Goal: Check status

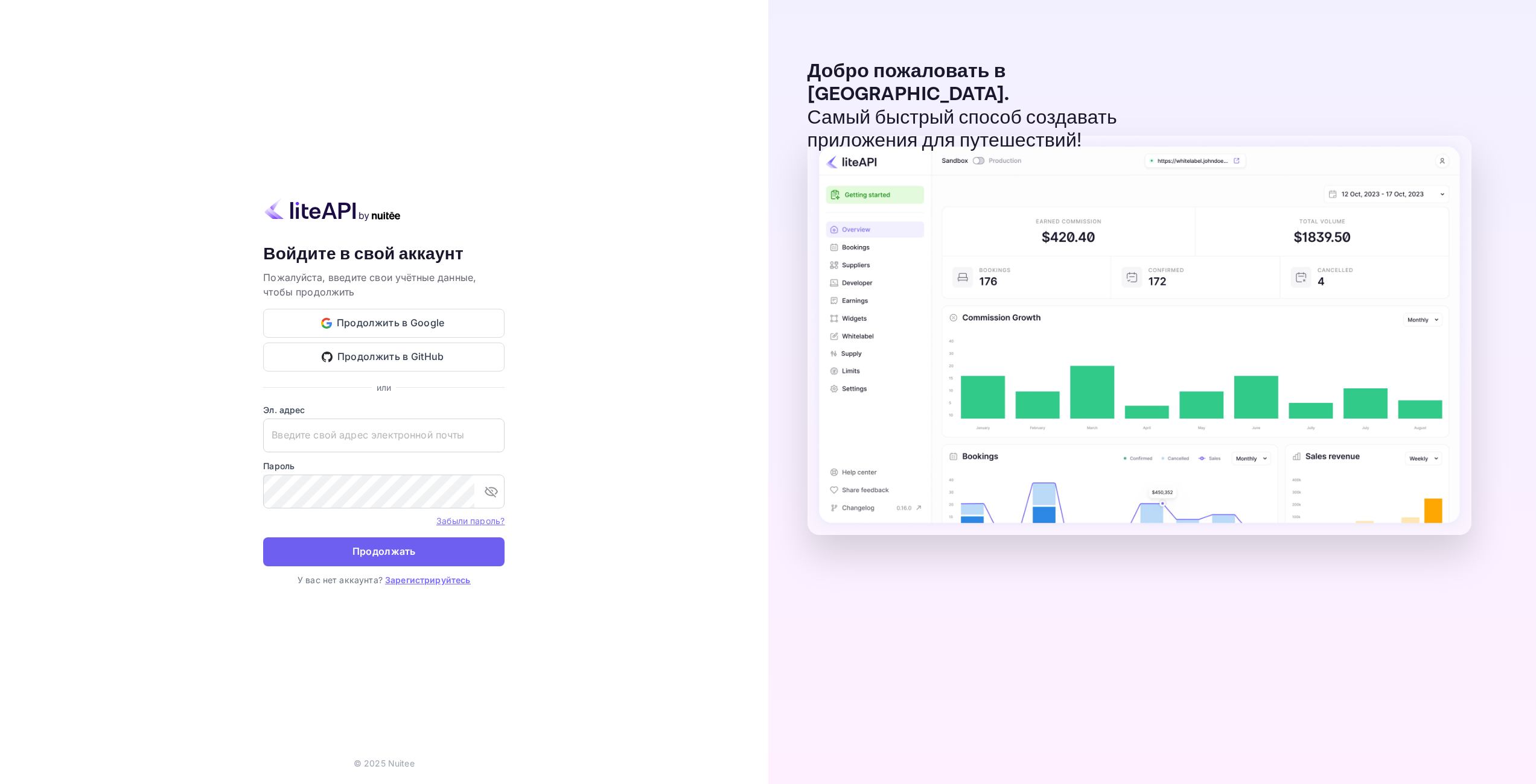
type input "[EMAIL_ADDRESS][DOMAIN_NAME]"
click at [332, 545] on button "Продолжать" at bounding box center [383, 552] width 241 height 29
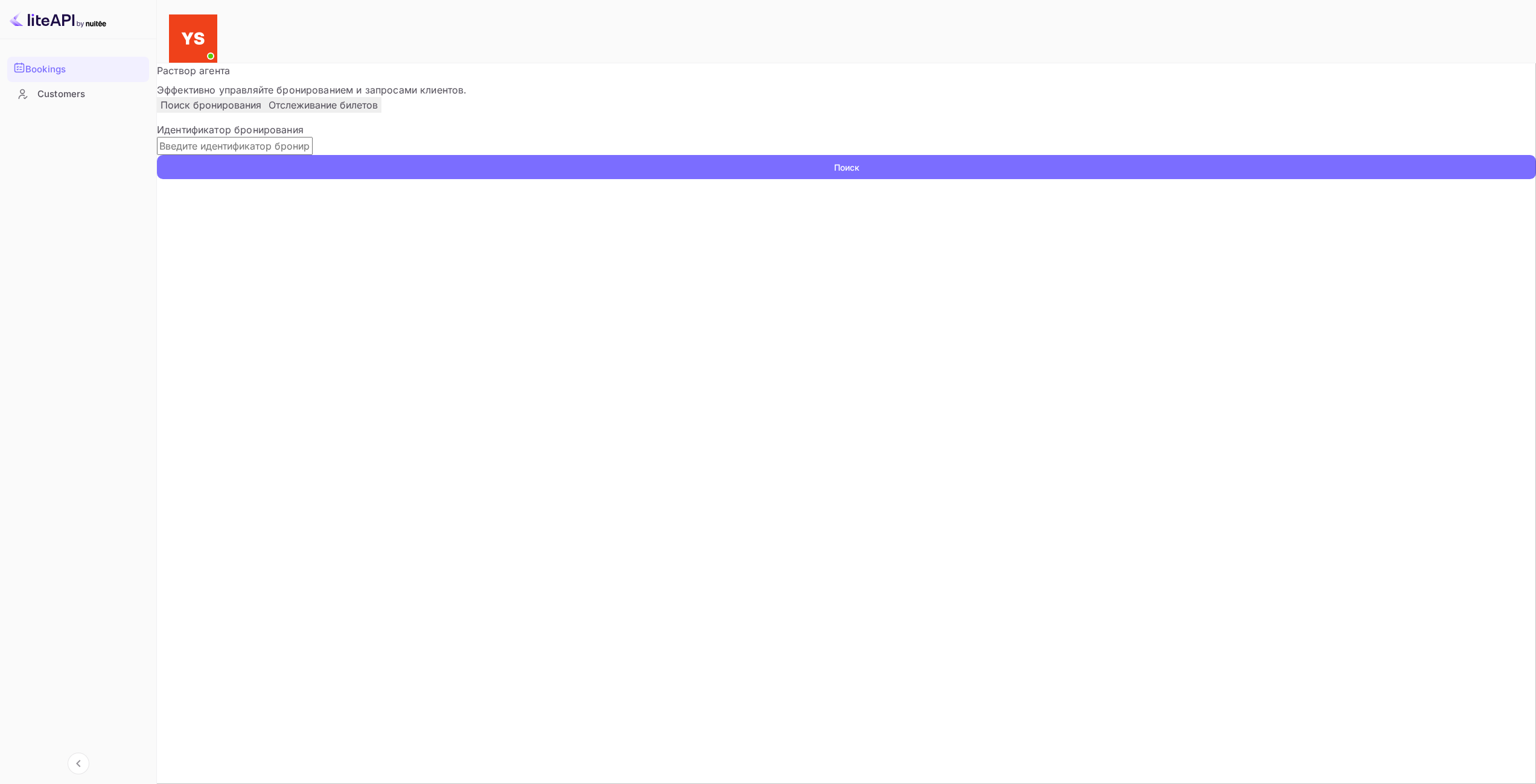
drag, startPoint x: 240, startPoint y: 190, endPoint x: 251, endPoint y: 190, distance: 11.0
click at [240, 155] on input "text" at bounding box center [235, 146] width 156 height 18
paste input "9661157"
type input "9661157"
click at [834, 174] on ya-tr-span "Поиск" at bounding box center [847, 168] width 25 height 13
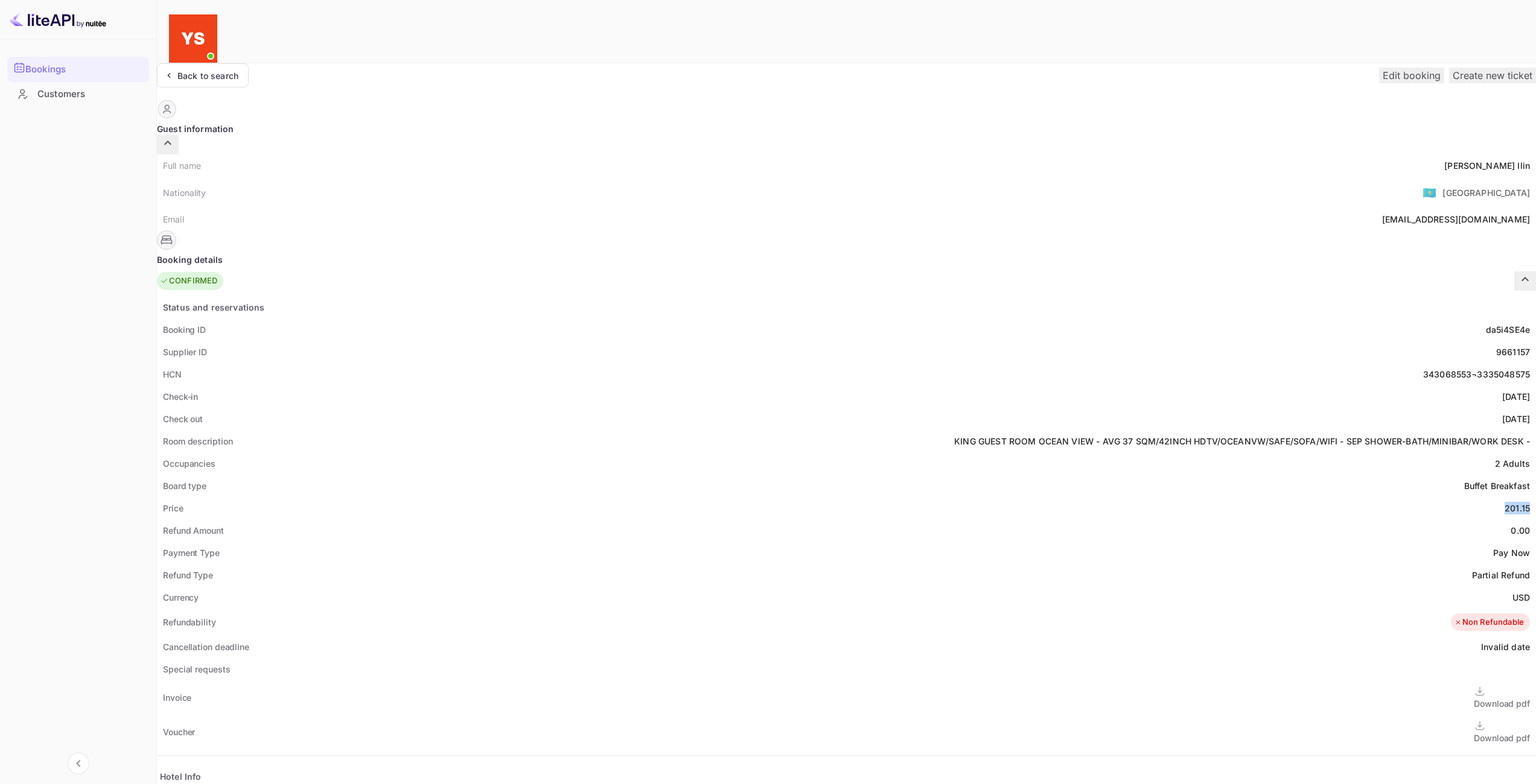
drag, startPoint x: 813, startPoint y: 485, endPoint x: 836, endPoint y: 485, distance: 23.0
click at [837, 485] on div "Status and reservations Booking ID da5i4SE4e Supplier ID 9661157 HCN 343068553¬…" at bounding box center [846, 636] width 1379 height 680
copy div "201.15"
drag, startPoint x: 817, startPoint y: 581, endPoint x: 828, endPoint y: 579, distance: 11.2
click at [1512, 592] on ya-tr-span "USD" at bounding box center [1521, 597] width 18 height 10
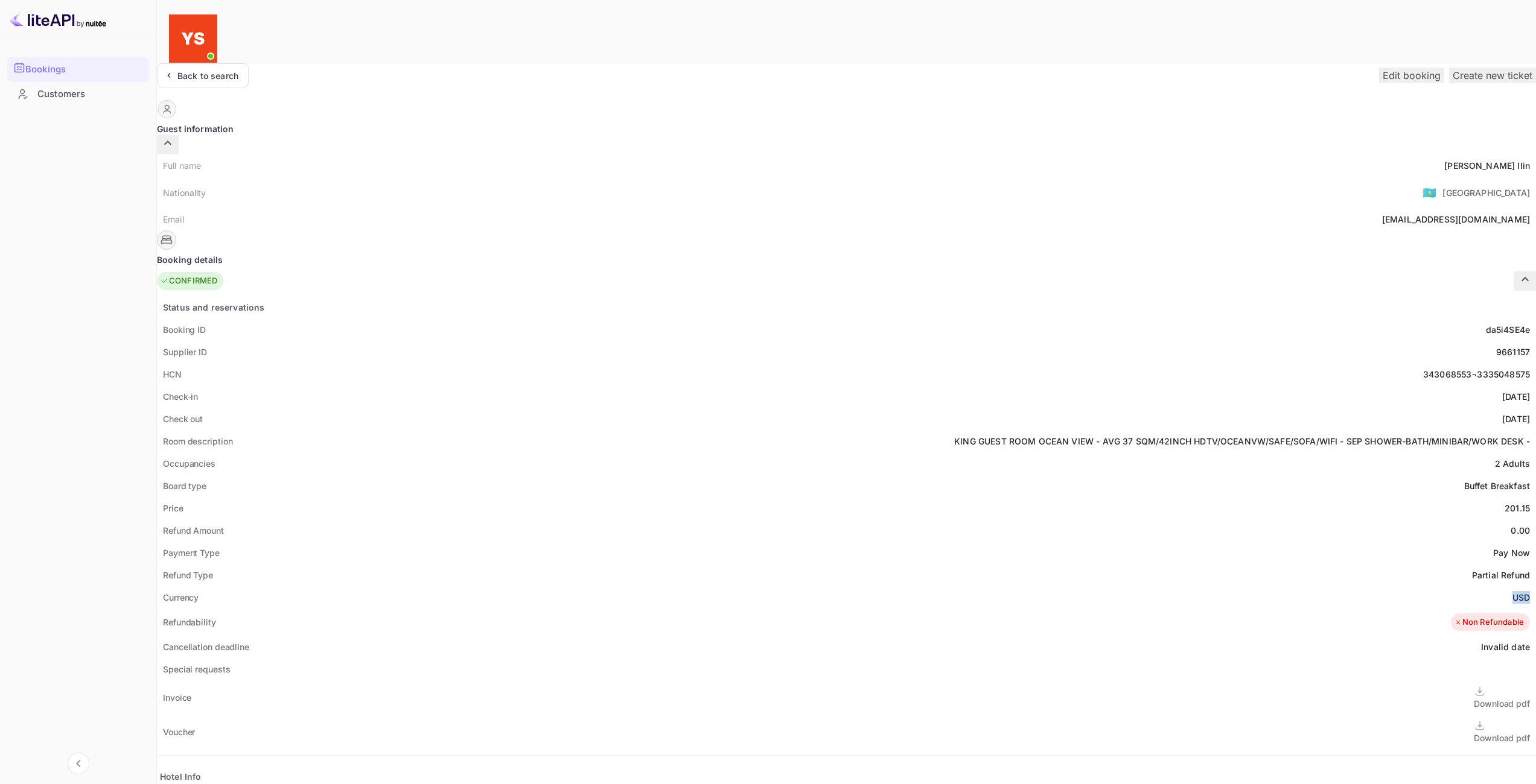
copy ya-tr-span "USD"
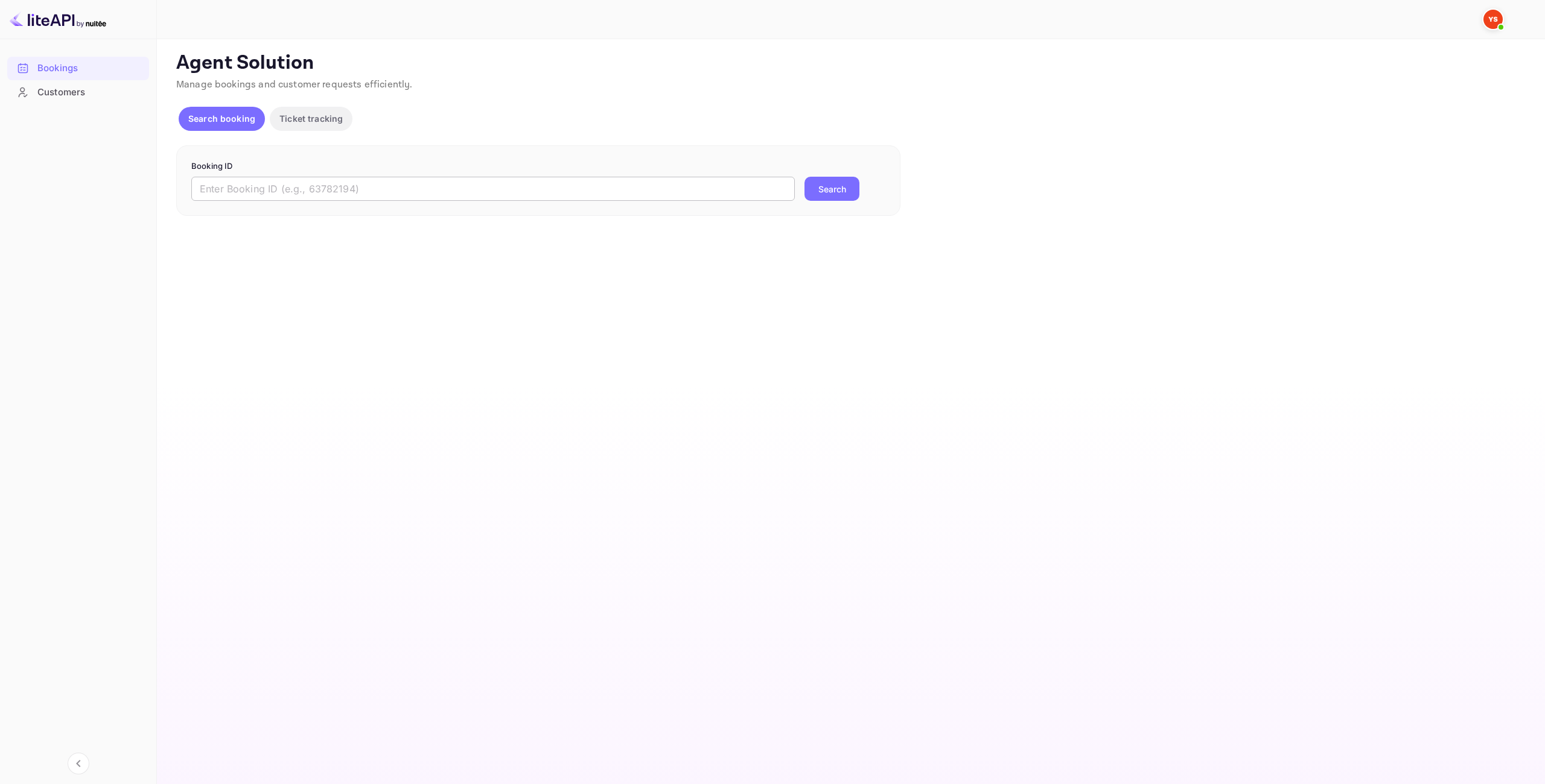
click at [506, 185] on input "text" at bounding box center [493, 188] width 603 height 24
paste input "9639863"
type input "9639863"
drag, startPoint x: 846, startPoint y: 181, endPoint x: 838, endPoint y: 185, distance: 8.9
click at [846, 181] on button "Search" at bounding box center [832, 188] width 55 height 24
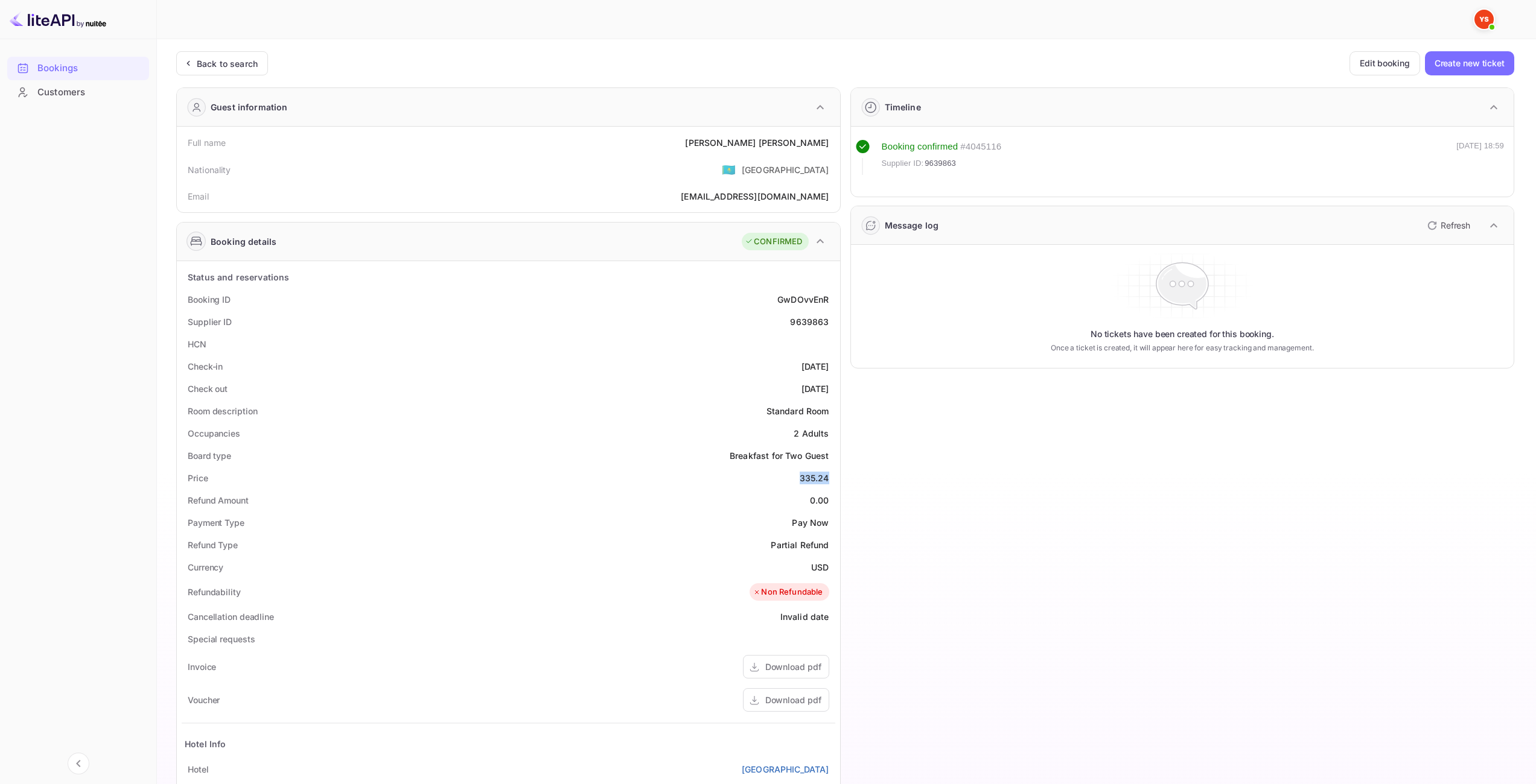
drag, startPoint x: 800, startPoint y: 477, endPoint x: 828, endPoint y: 481, distance: 28.3
click at [828, 481] on div "335.24" at bounding box center [814, 478] width 30 height 13
copy div "335.24"
drag, startPoint x: 811, startPoint y: 563, endPoint x: 837, endPoint y: 558, distance: 26.5
click at [837, 558] on div "Status and reservations Booking ID GwDOvvEnR Supplier ID 9639863 HCN Check-in 2…" at bounding box center [508, 604] width 663 height 687
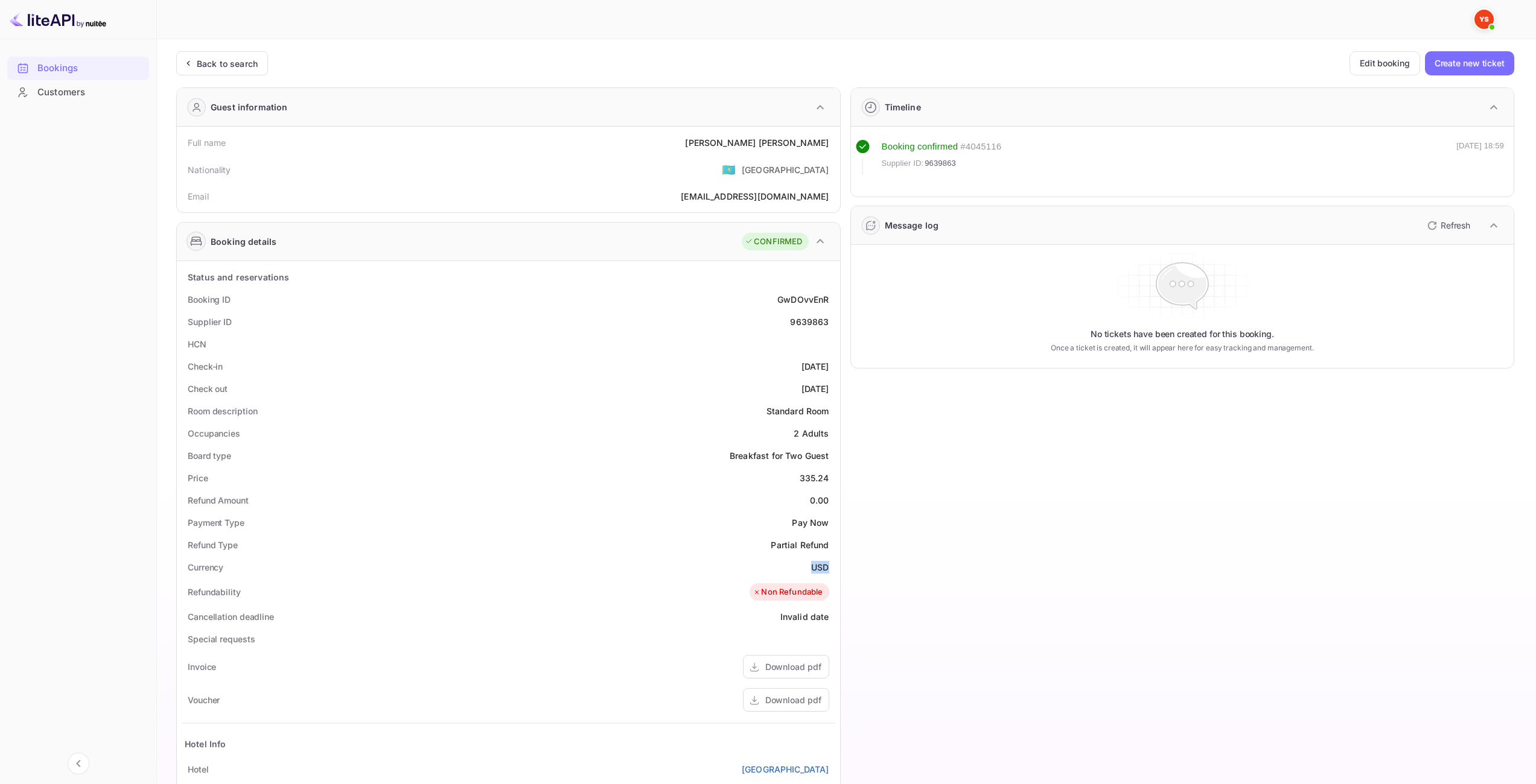
copy div "USD"
